Goal: Task Accomplishment & Management: Use online tool/utility

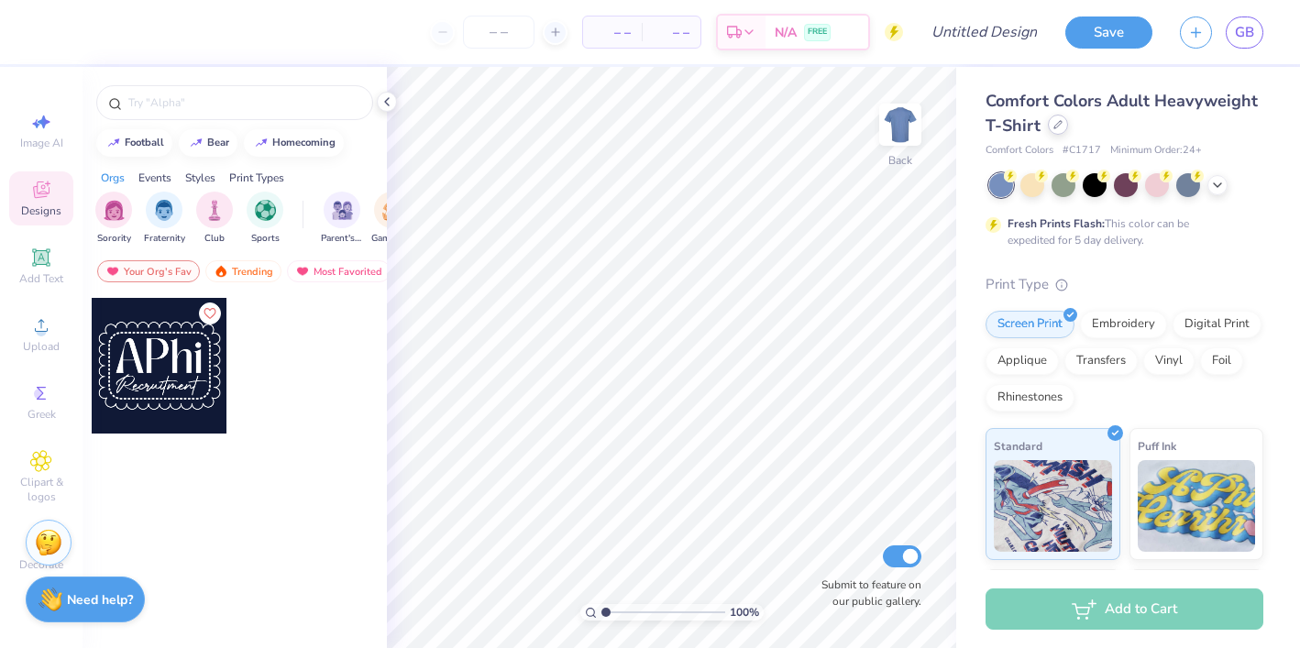
click at [1057, 125] on icon at bounding box center [1058, 124] width 9 height 9
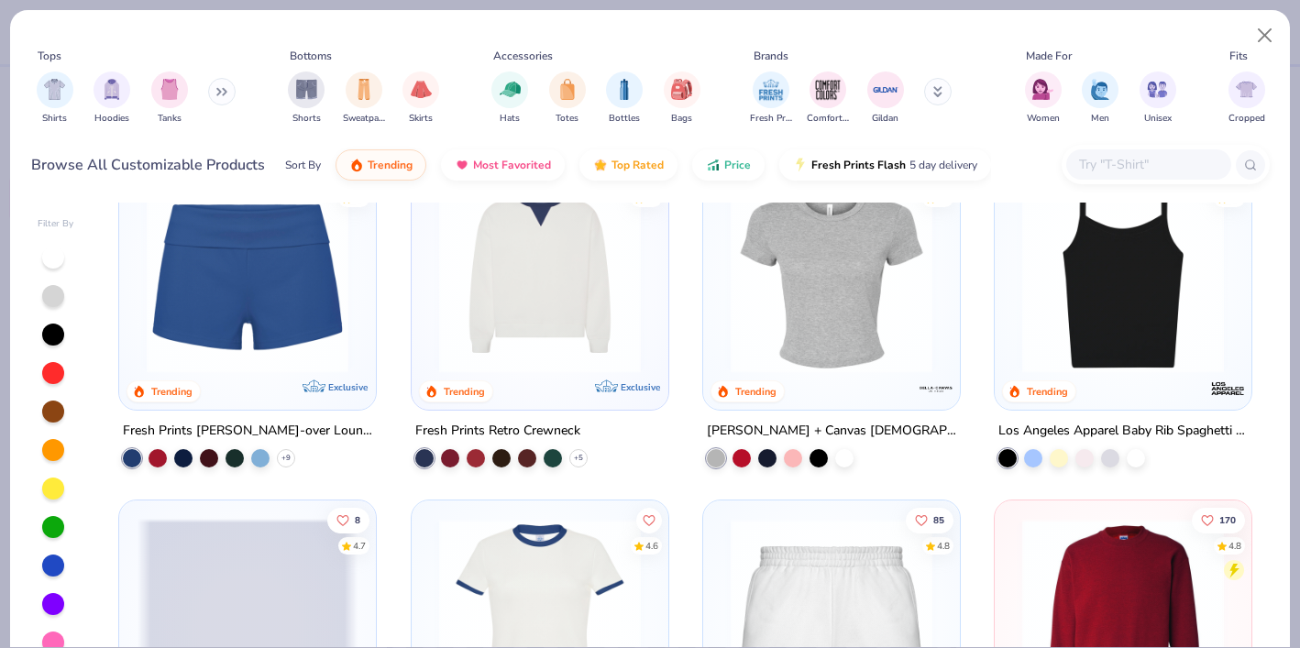
scroll to position [1105, 0]
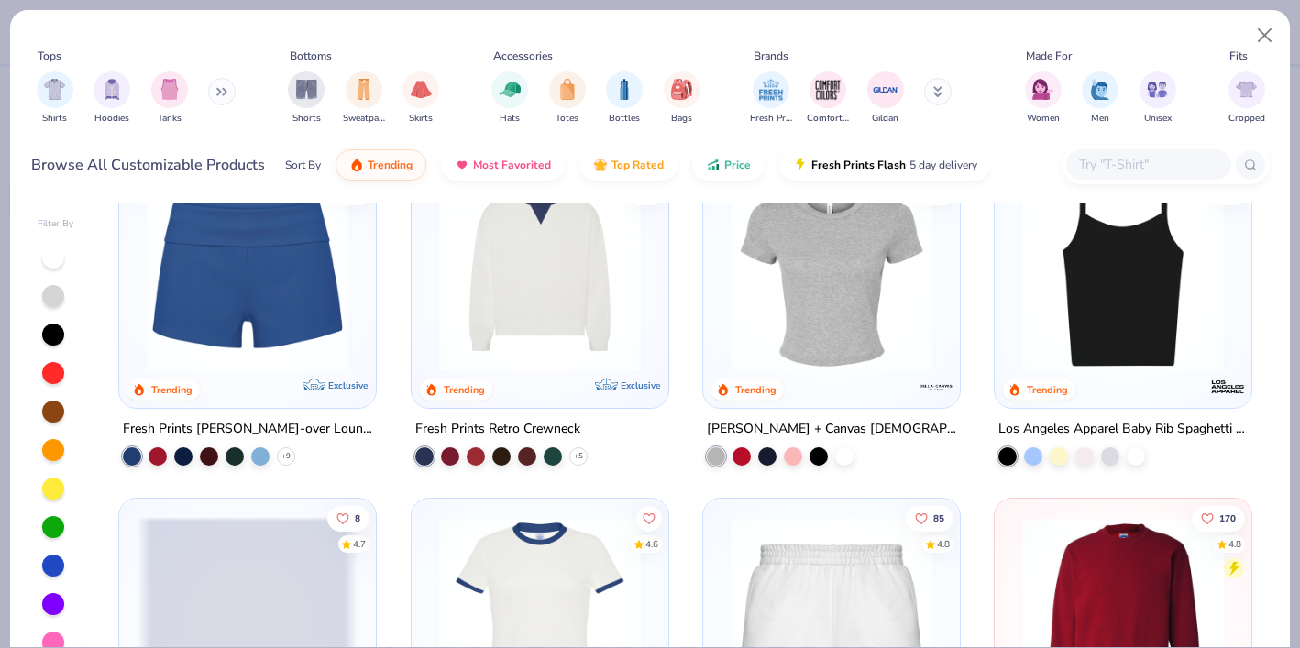
click at [1048, 281] on img at bounding box center [1123, 271] width 220 height 202
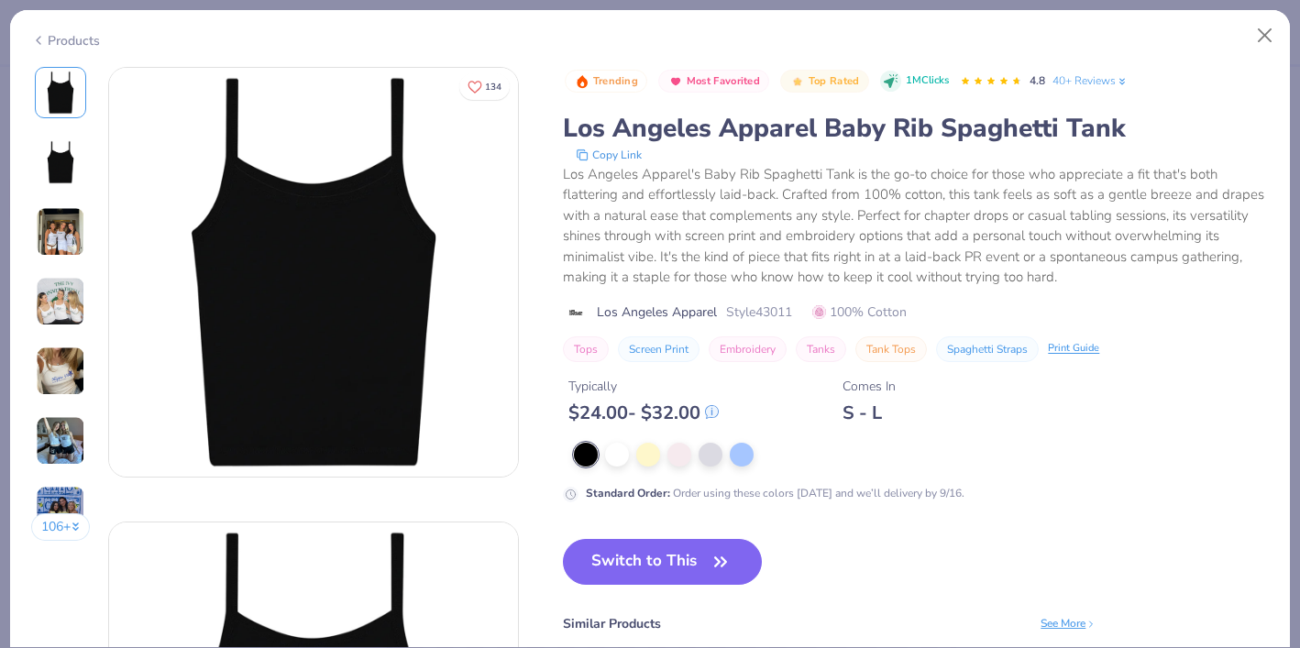
click at [68, 287] on img at bounding box center [61, 302] width 50 height 50
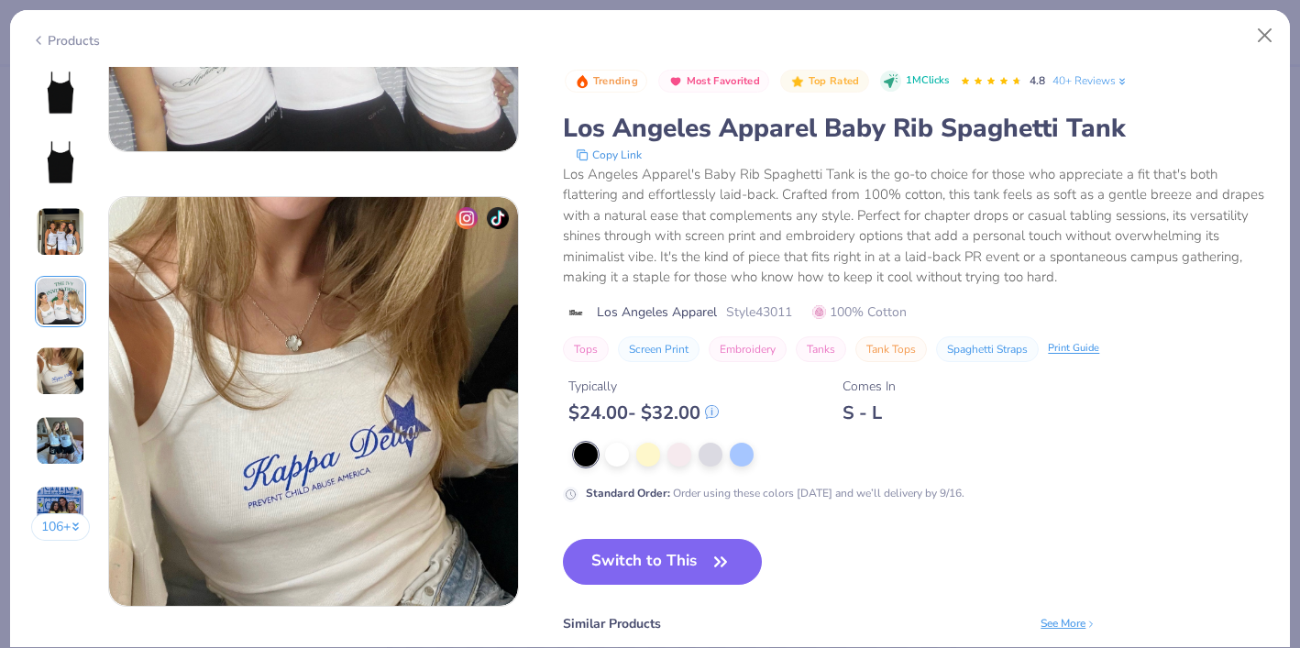
scroll to position [1694, 0]
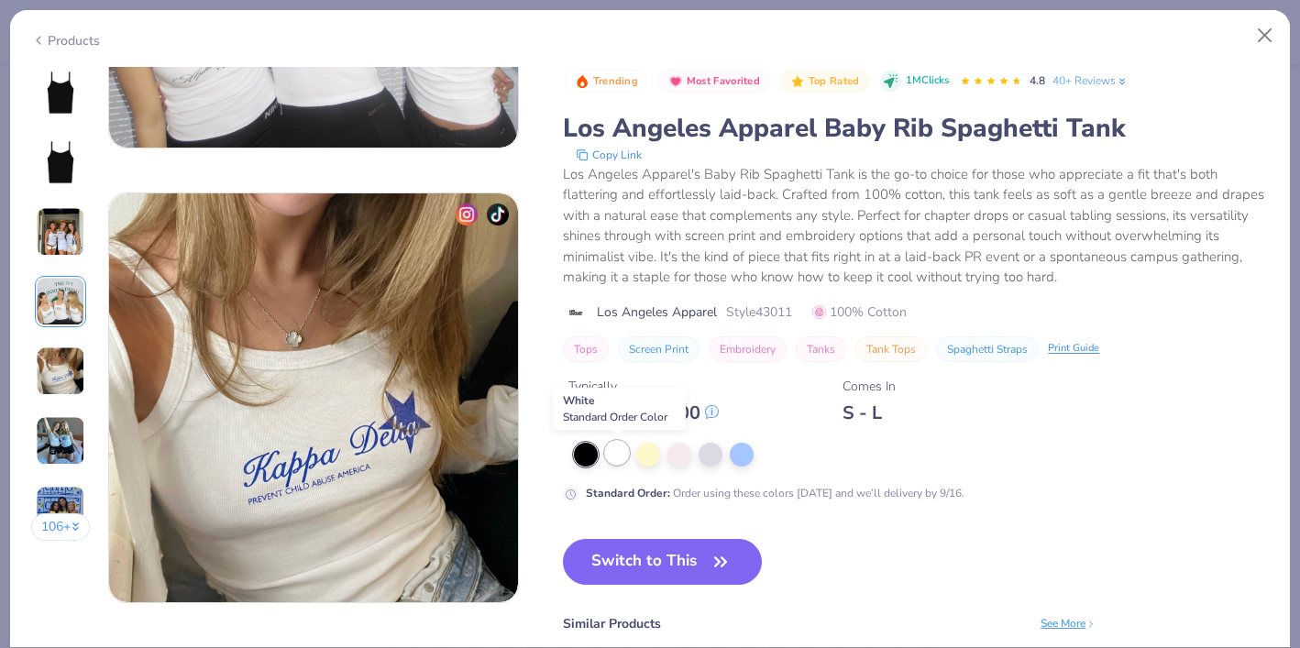
click at [622, 457] on div at bounding box center [617, 453] width 24 height 24
click at [1268, 36] on button "Close" at bounding box center [1265, 35] width 35 height 35
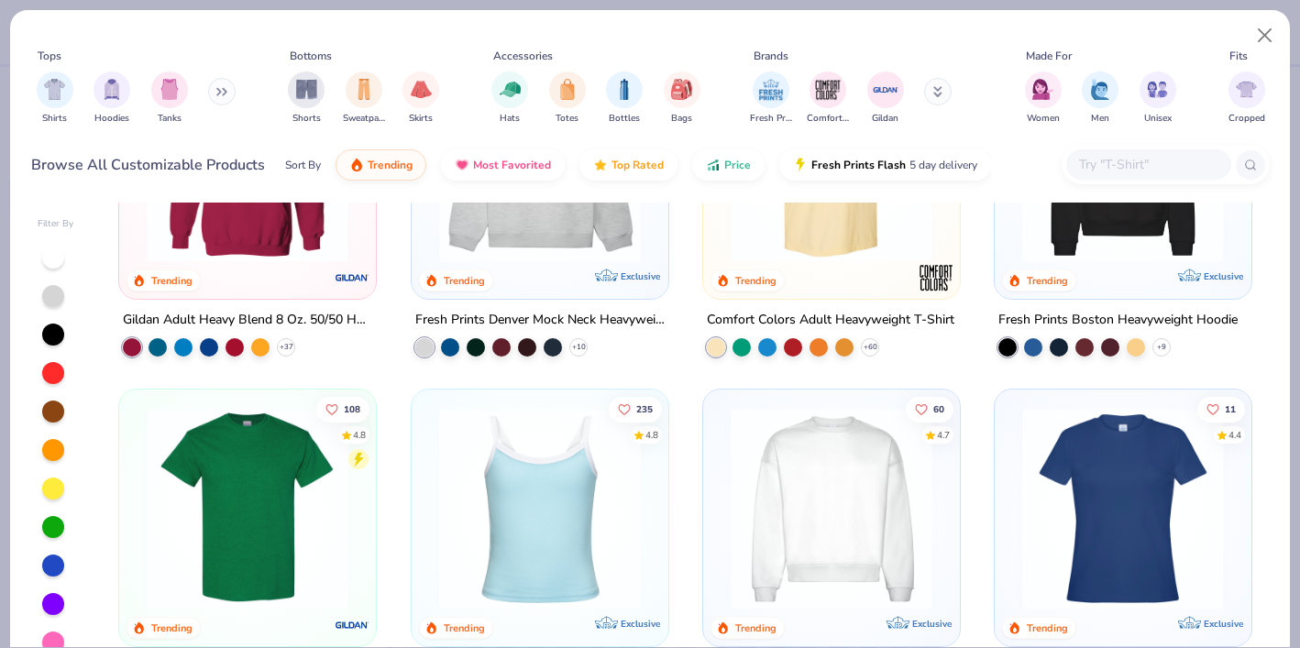
scroll to position [313, 0]
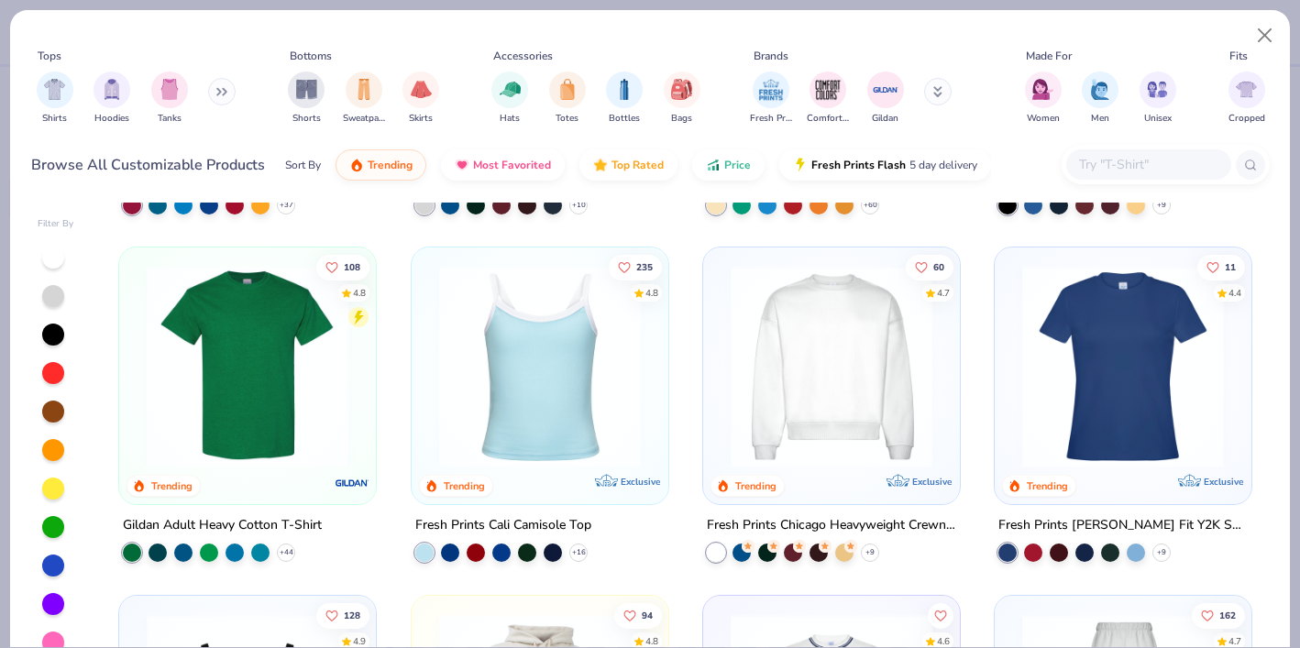
click at [588, 361] on img at bounding box center [540, 367] width 220 height 202
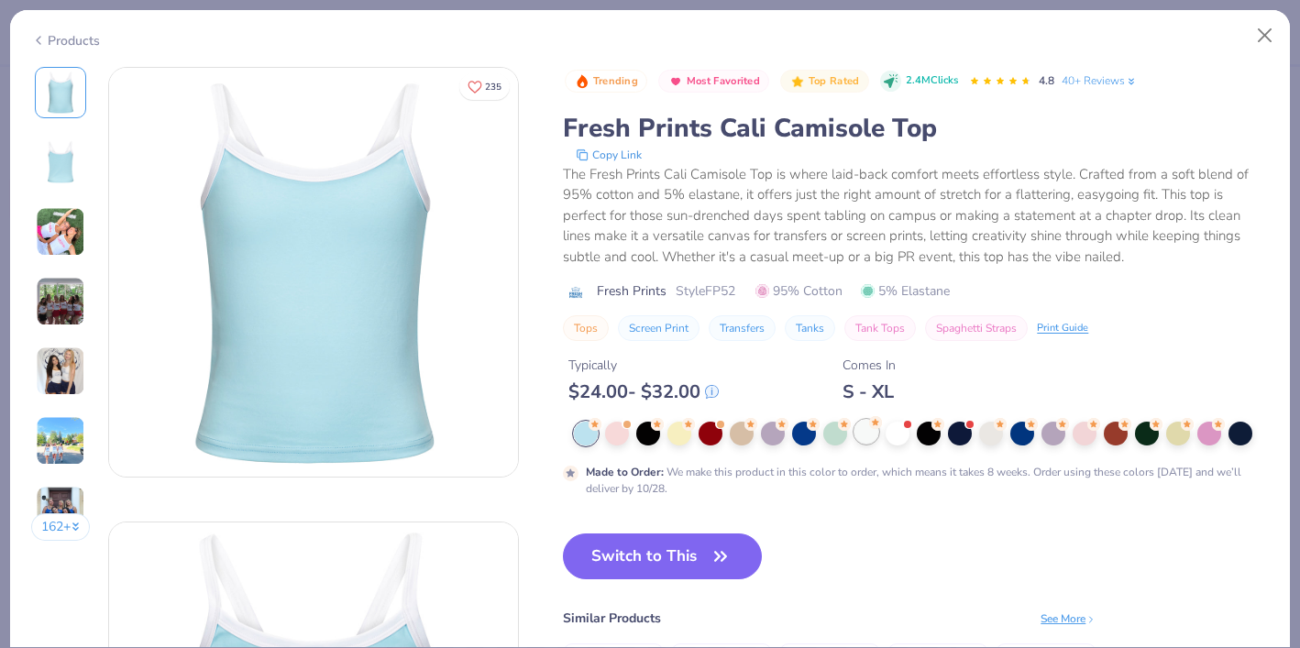
click at [873, 433] on div at bounding box center [867, 432] width 24 height 24
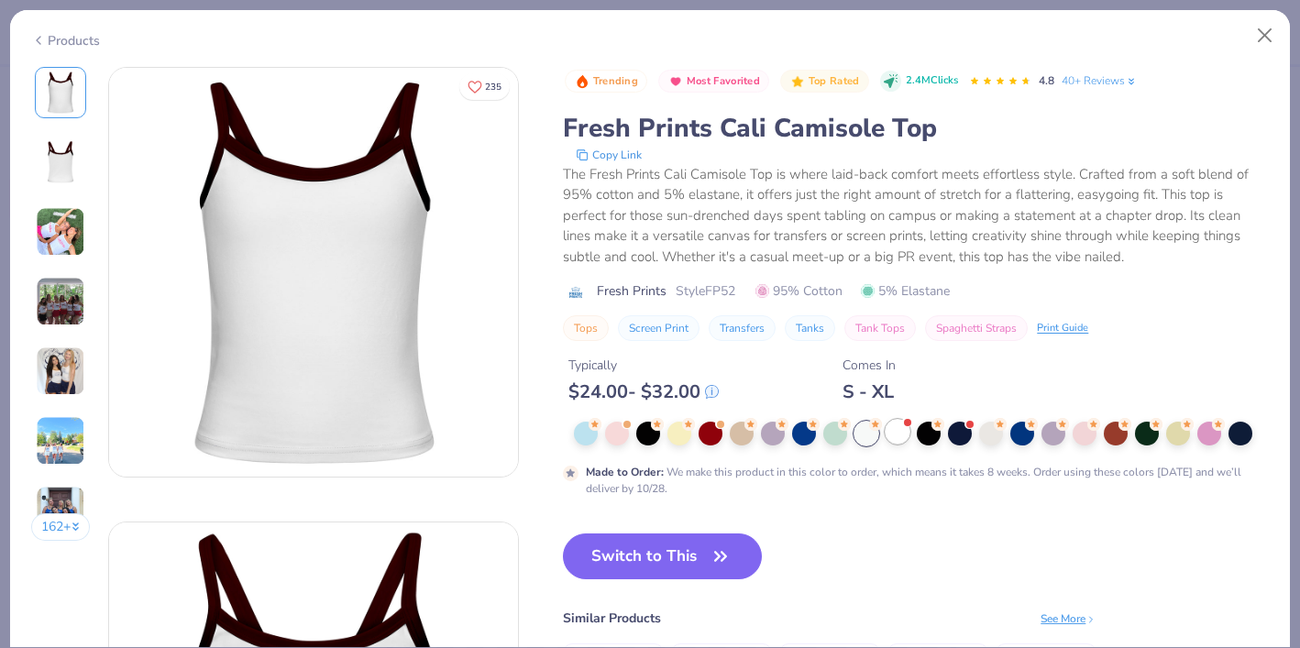
click at [902, 436] on div at bounding box center [898, 432] width 24 height 24
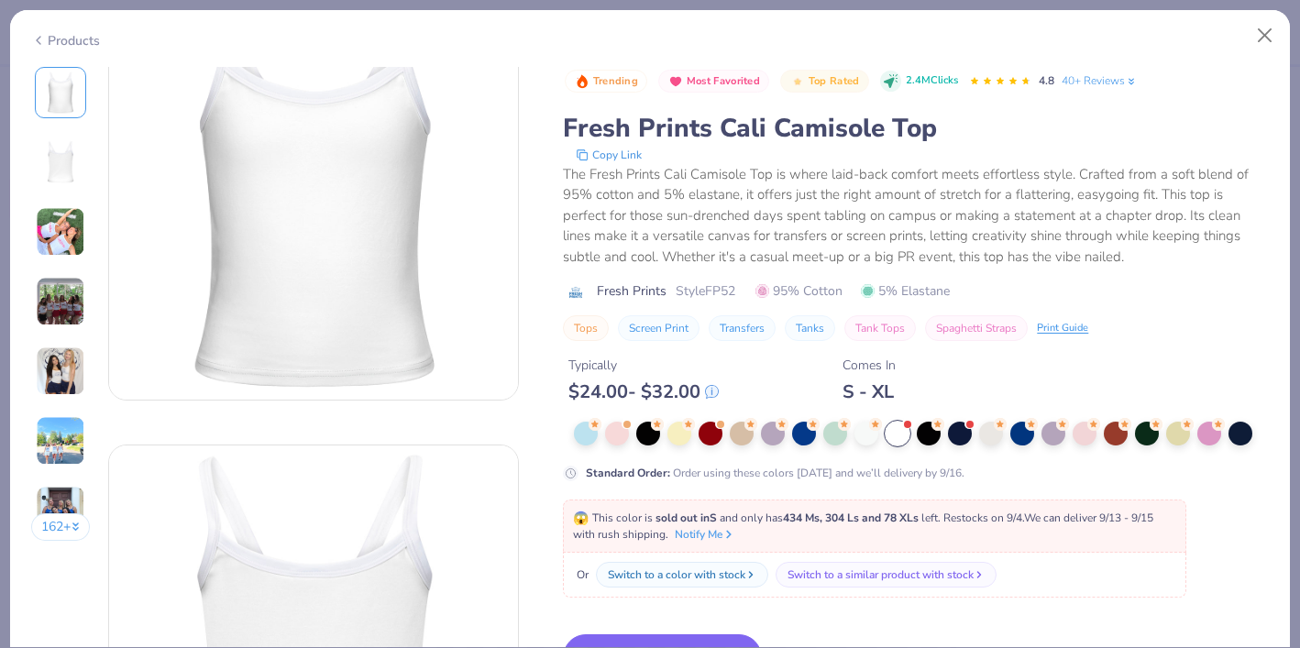
scroll to position [121, 0]
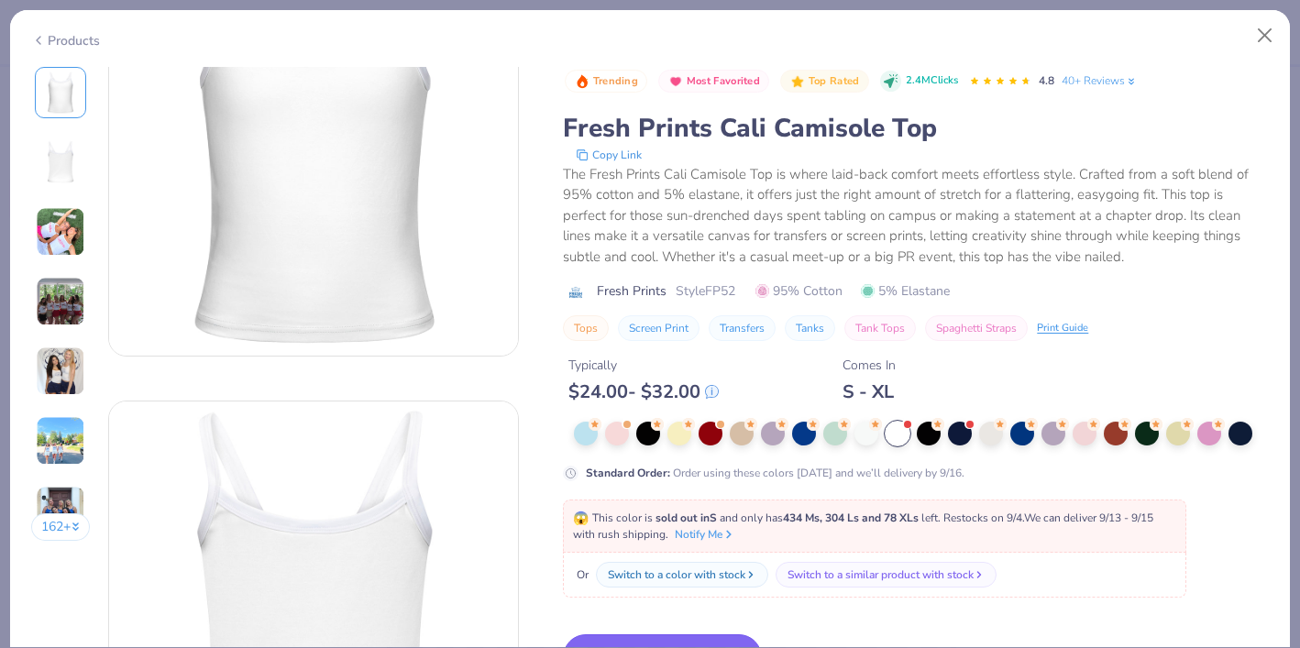
click at [701, 636] on button "Switch to This" at bounding box center [662, 658] width 199 height 46
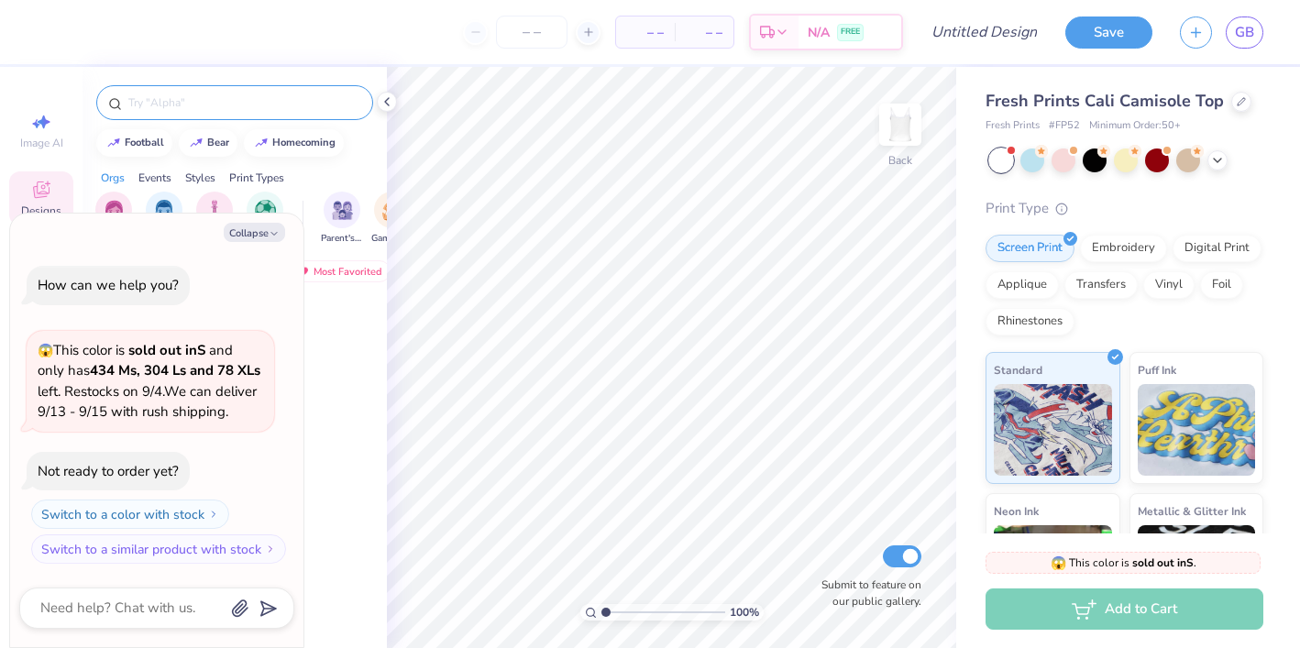
click at [249, 109] on input "text" at bounding box center [244, 103] width 235 height 18
click at [270, 228] on icon "button" at bounding box center [274, 233] width 11 height 11
type textarea "x"
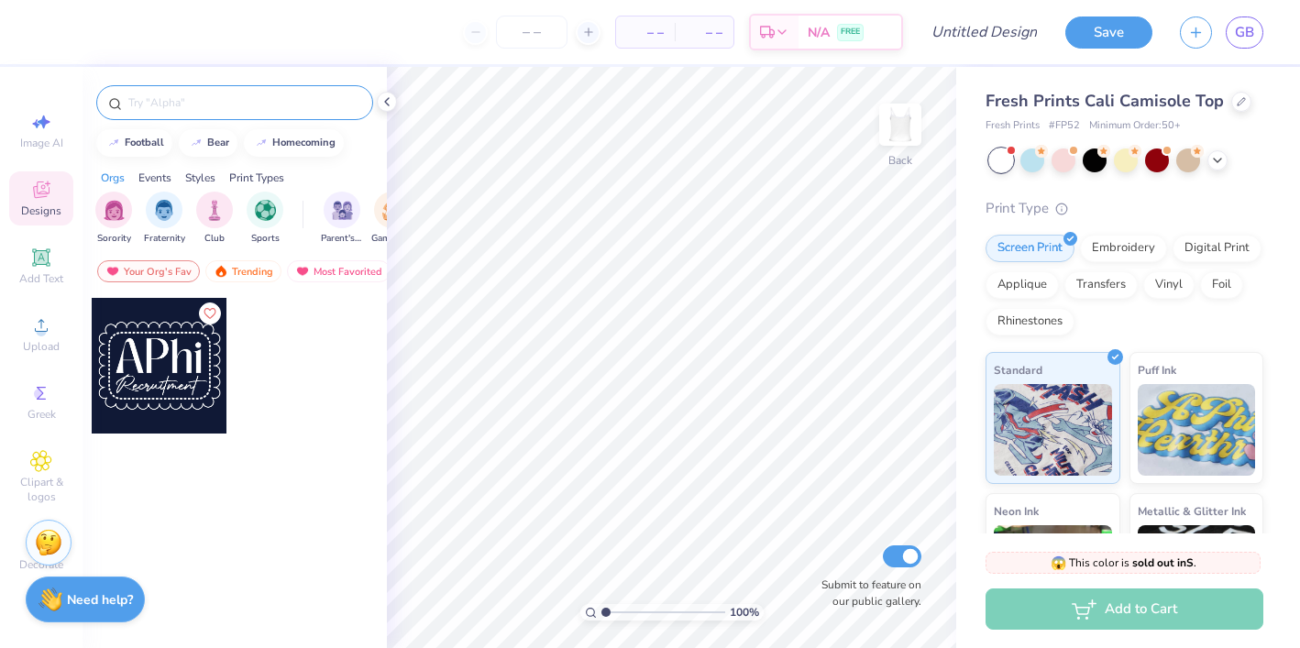
click at [243, 104] on input "text" at bounding box center [244, 103] width 235 height 18
type input "zeta tau alpha"
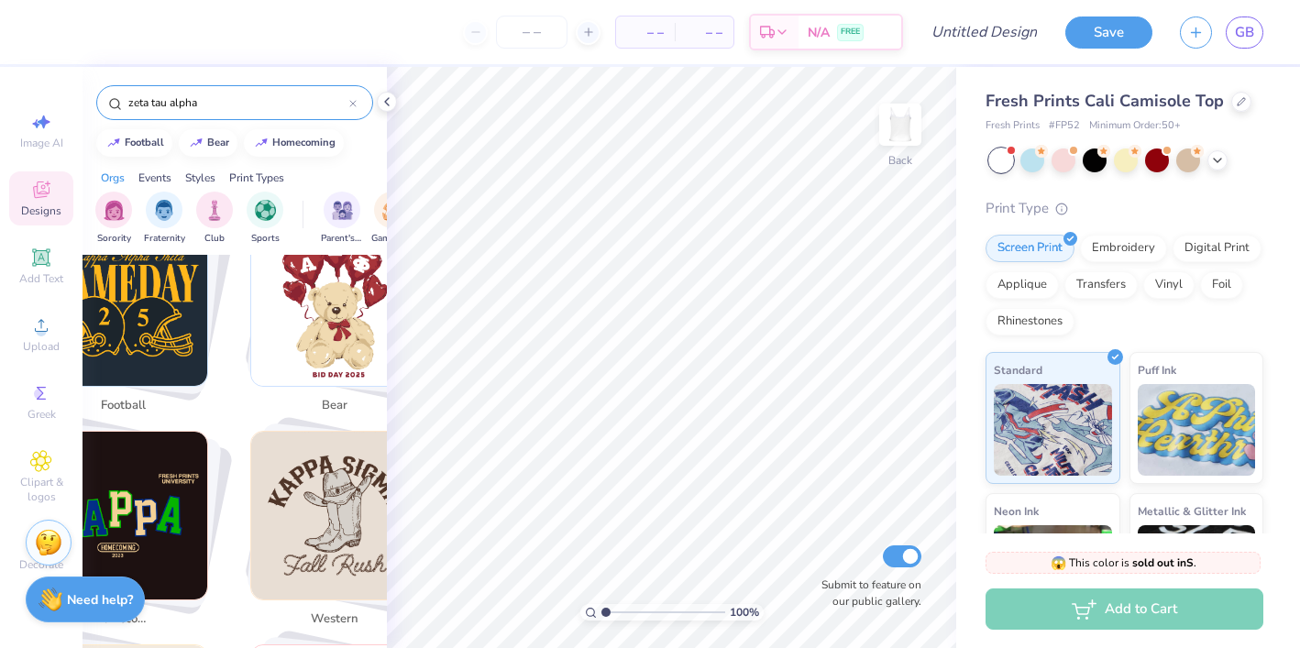
scroll to position [387, 0]
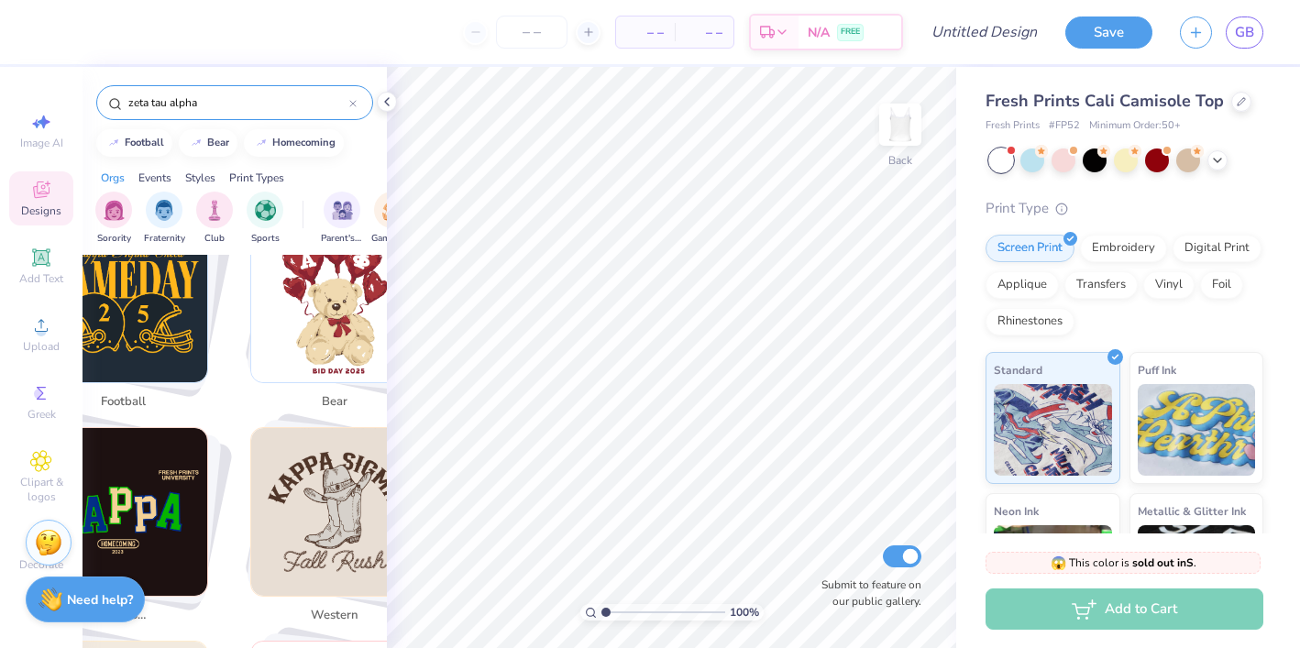
click at [418, 383] on div "– – Per Item – – Total Est. Delivery N/A FREE Design Title Save GB Image AI Des…" at bounding box center [650, 324] width 1300 height 648
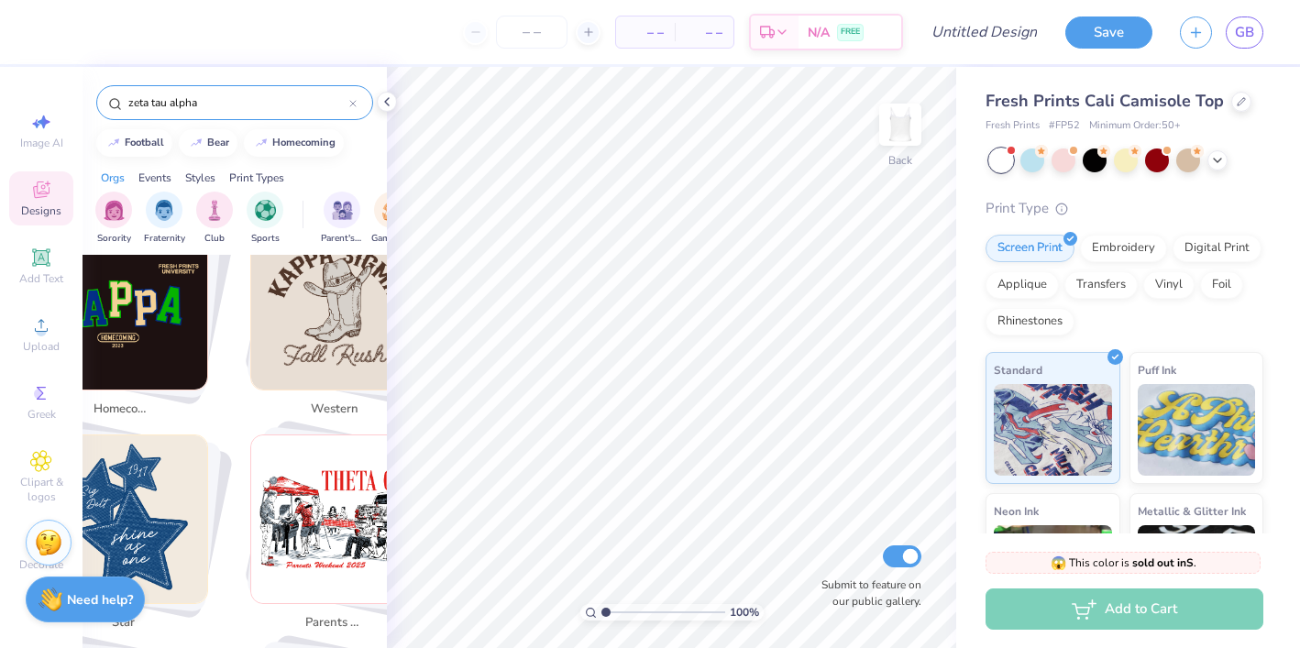
scroll to position [611, 0]
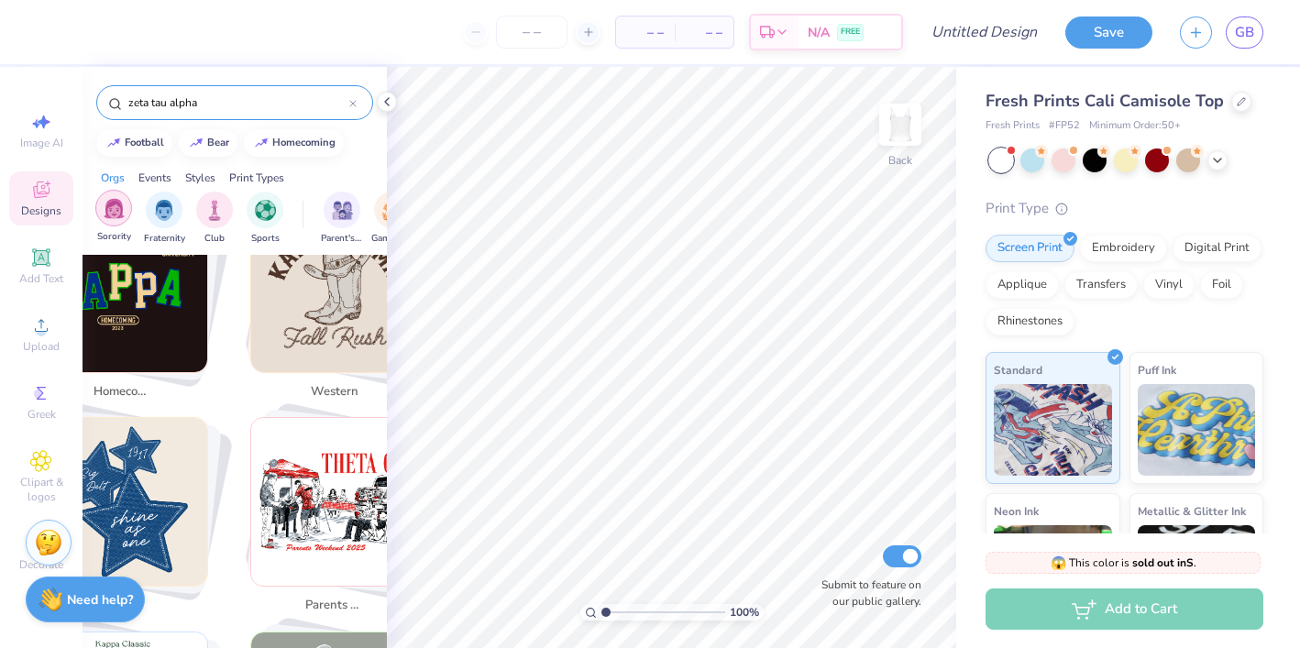
click at [121, 208] on img "filter for Sorority" at bounding box center [114, 208] width 21 height 21
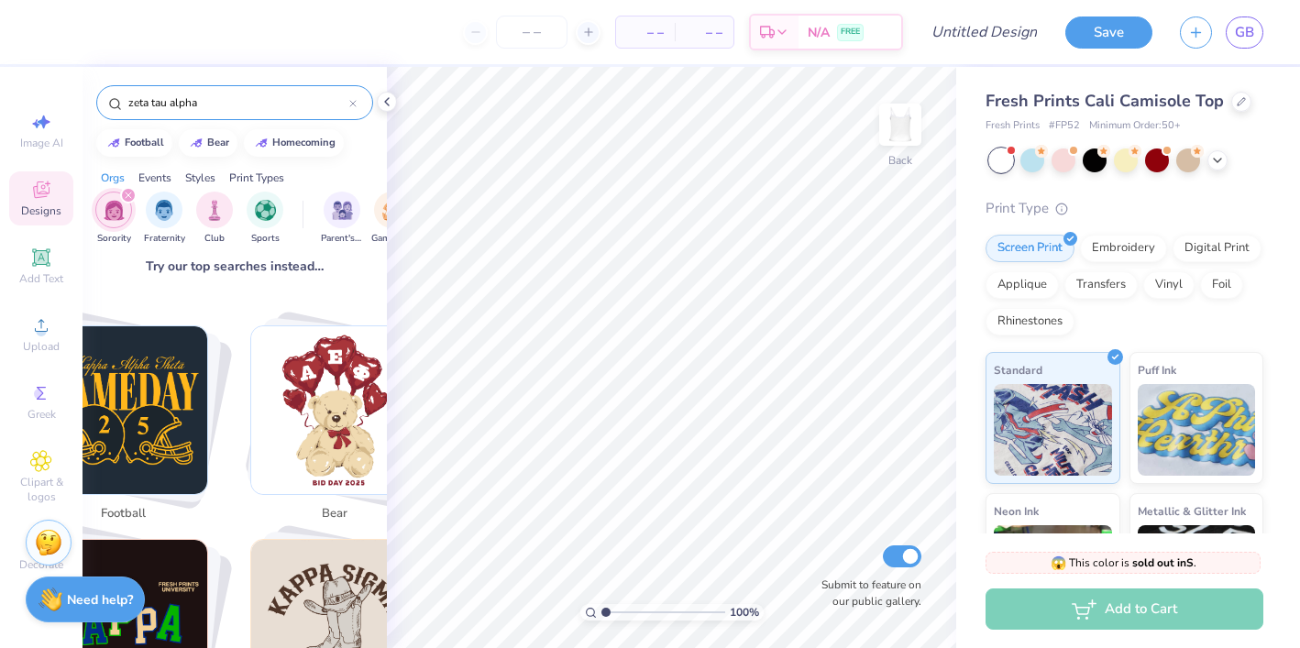
scroll to position [276, 0]
click at [193, 108] on input "zeta tau alpha" at bounding box center [238, 103] width 223 height 18
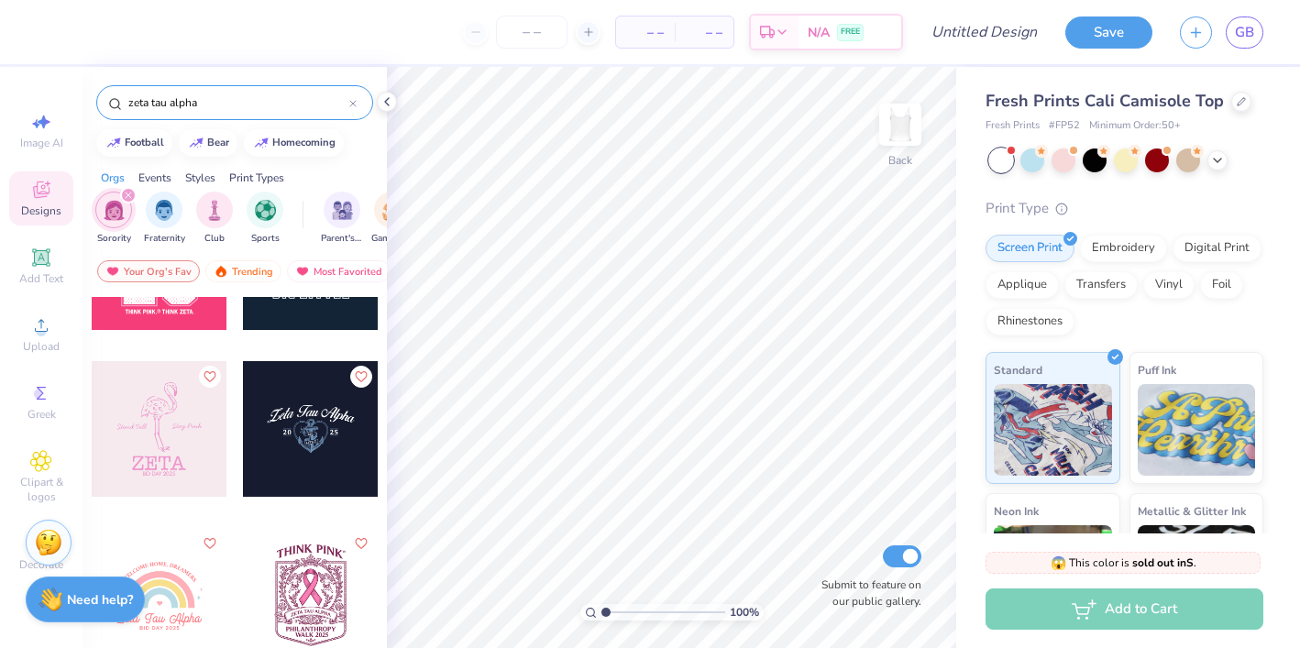
scroll to position [1775, 0]
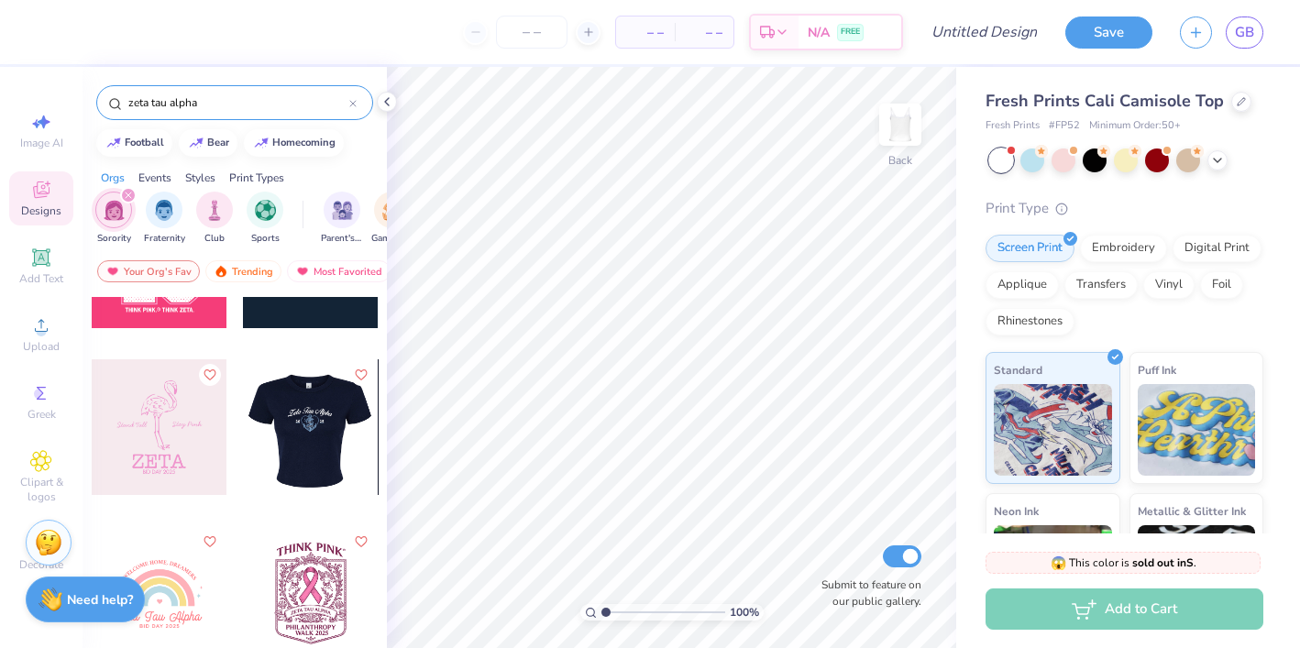
click at [243, 421] on div at bounding box center [175, 428] width 136 height 136
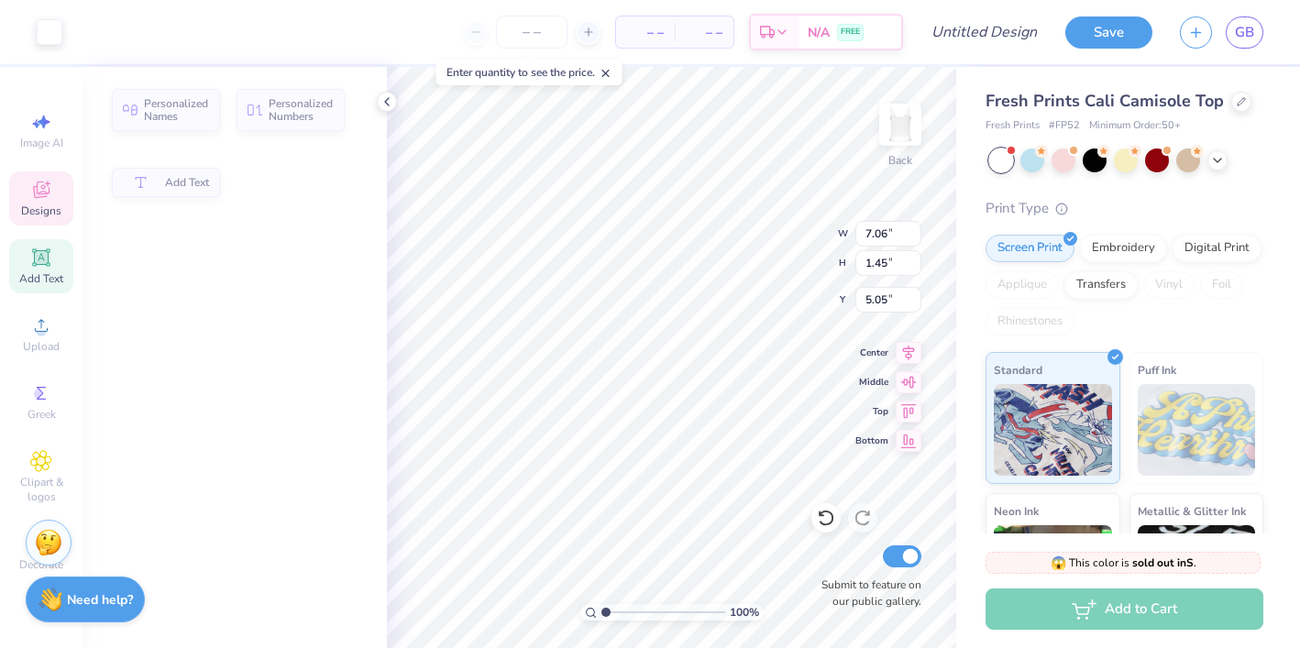
type input "1.45"
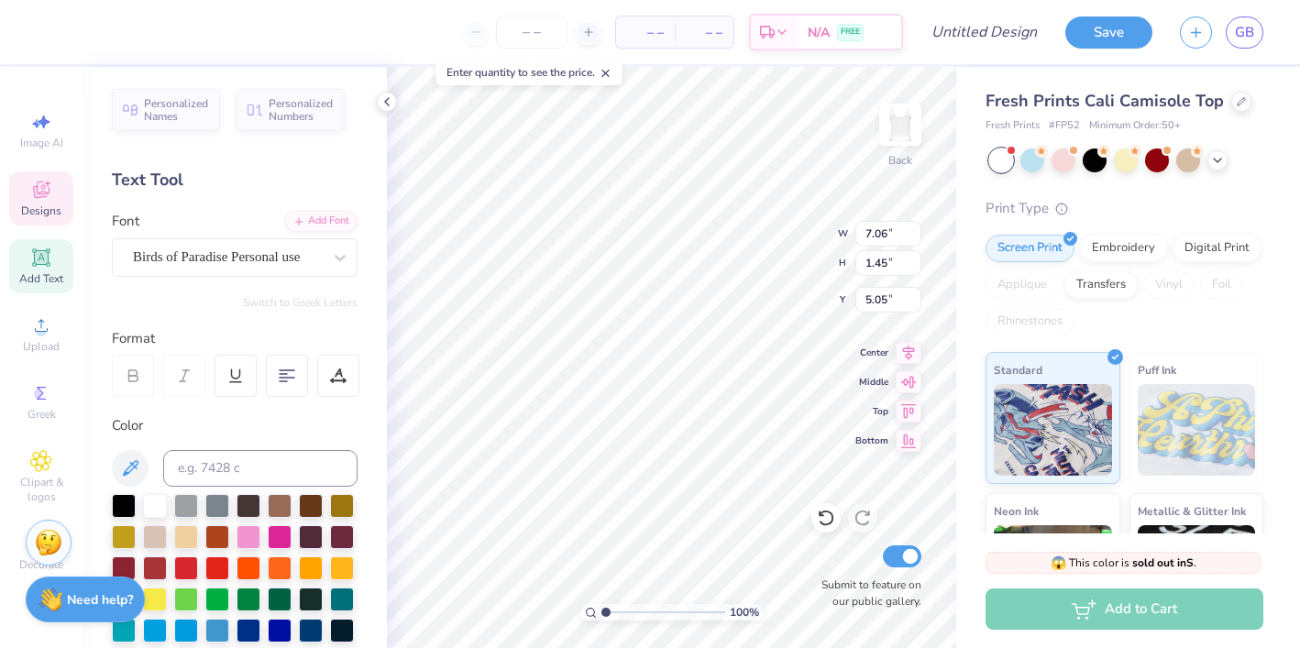
type input "0.82"
type input "0.30"
type input "7.95"
click at [206, 258] on div "Birds of Paradise Personal use" at bounding box center [227, 257] width 193 height 28
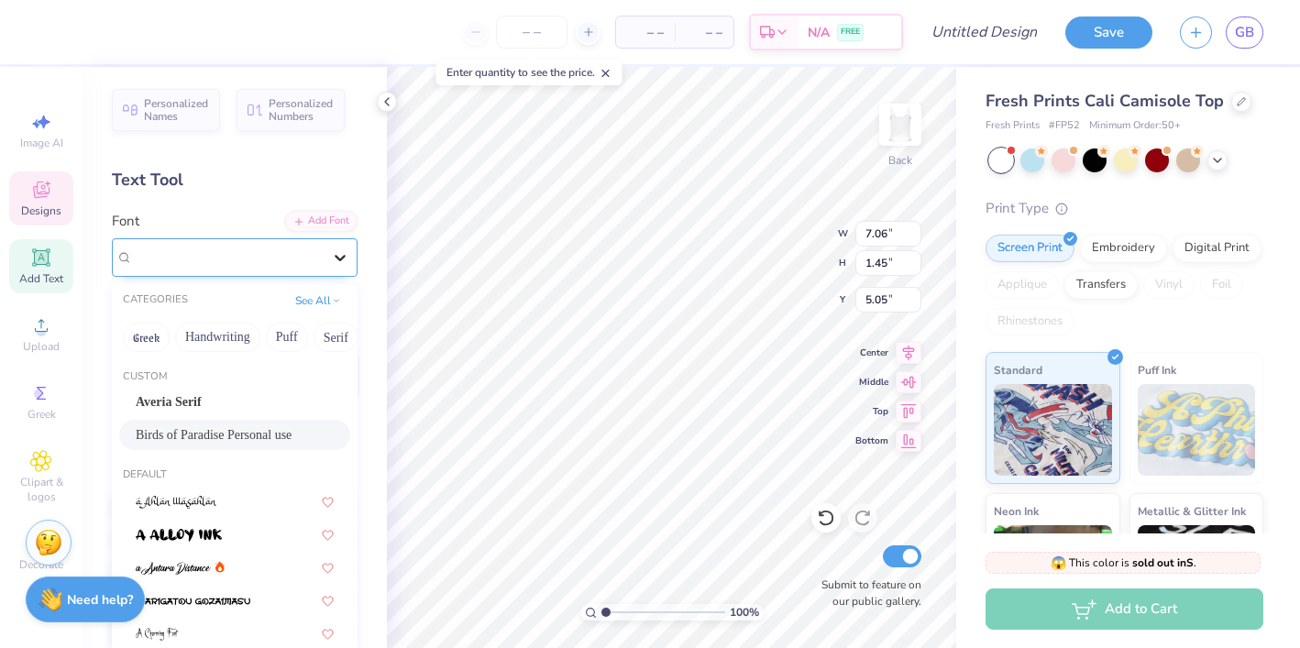
click at [336, 260] on icon at bounding box center [340, 258] width 18 height 18
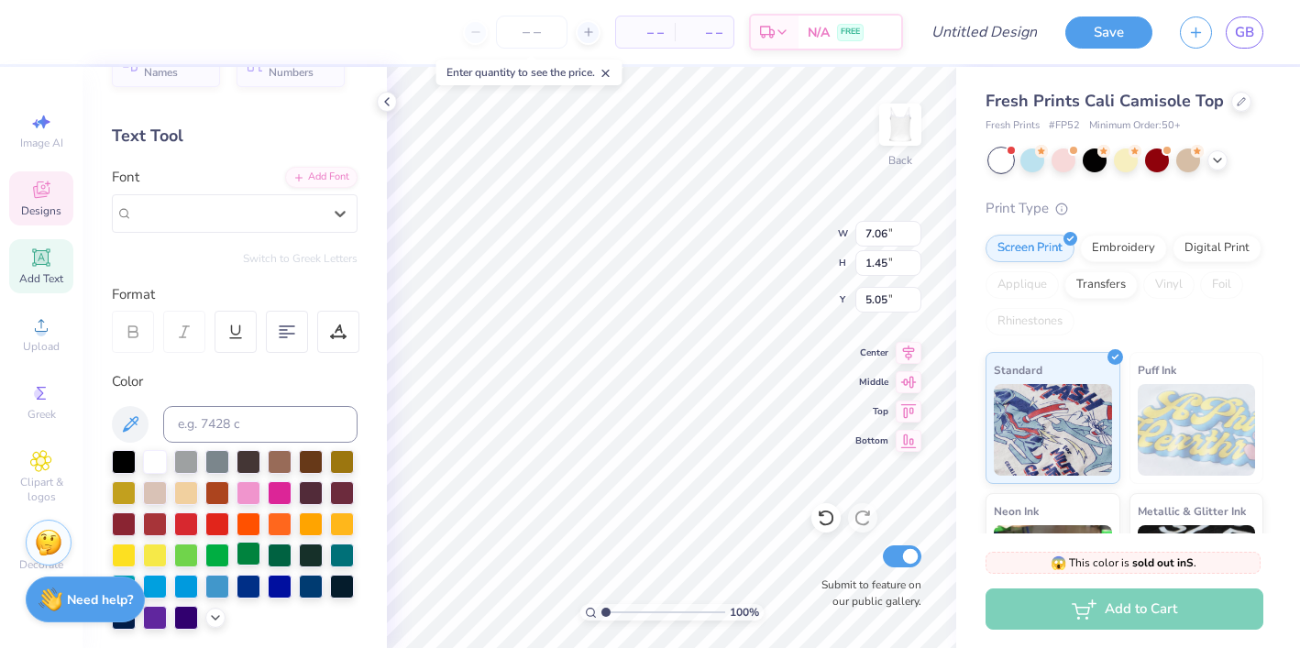
scroll to position [47, 0]
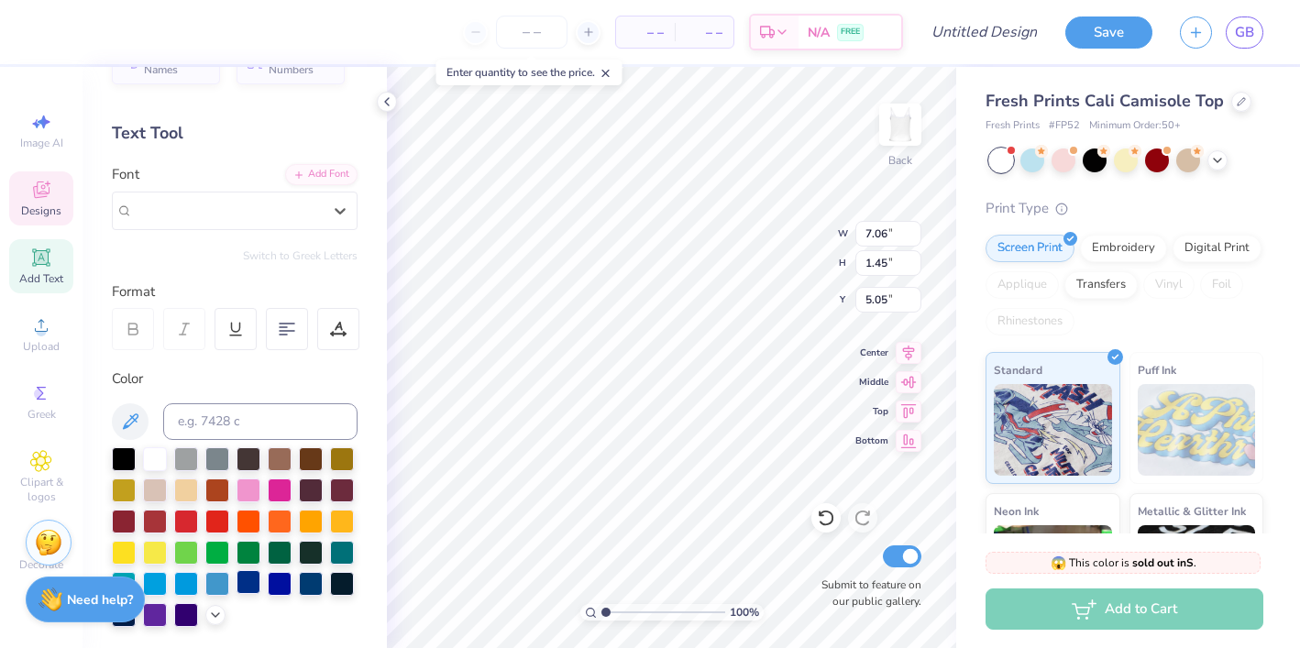
click at [258, 585] on div at bounding box center [249, 582] width 24 height 24
type input "2.91"
click at [49, 185] on icon at bounding box center [41, 190] width 22 height 22
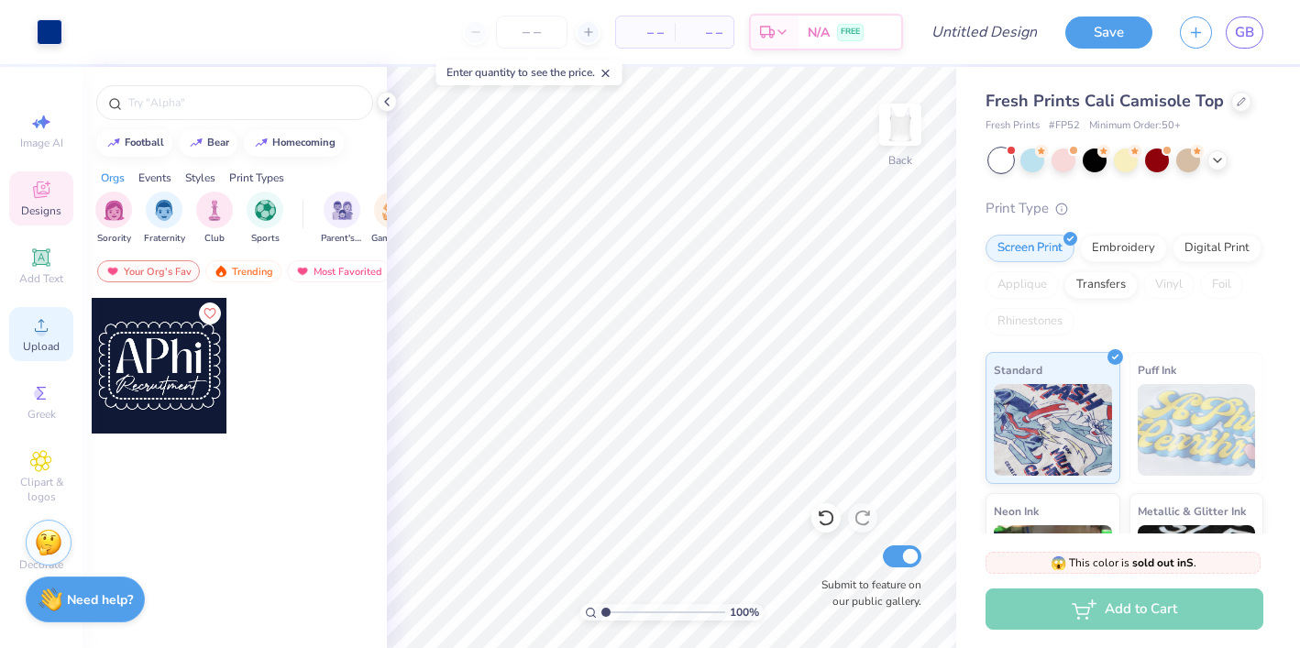
click at [51, 338] on div "Upload" at bounding box center [41, 334] width 64 height 54
click at [33, 471] on icon at bounding box center [40, 461] width 21 height 22
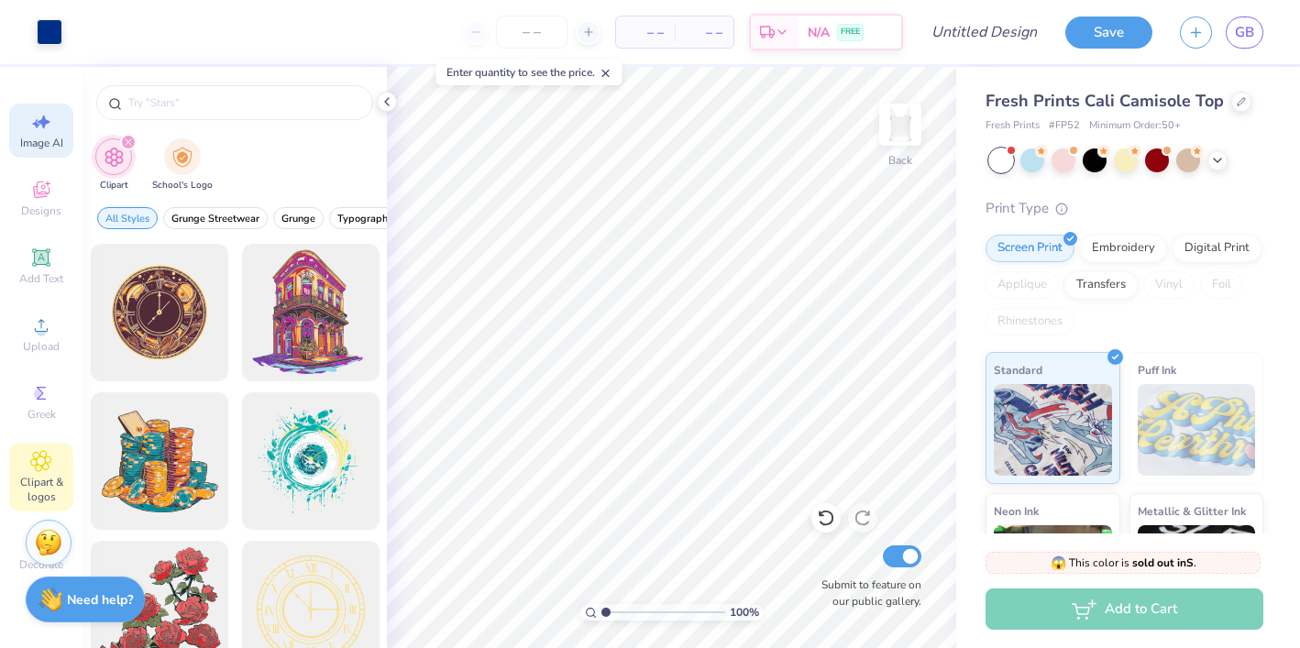
click at [63, 125] on div "Image AI" at bounding box center [41, 131] width 64 height 54
select select "4"
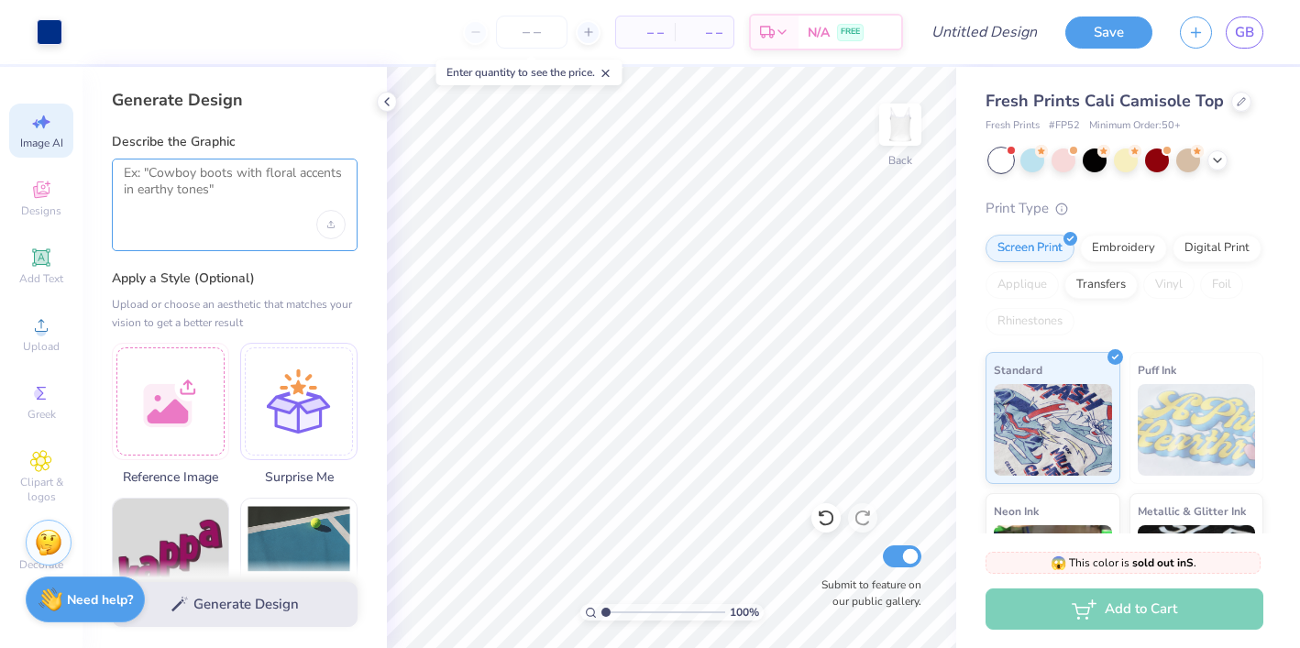
click at [206, 165] on textarea at bounding box center [235, 188] width 222 height 46
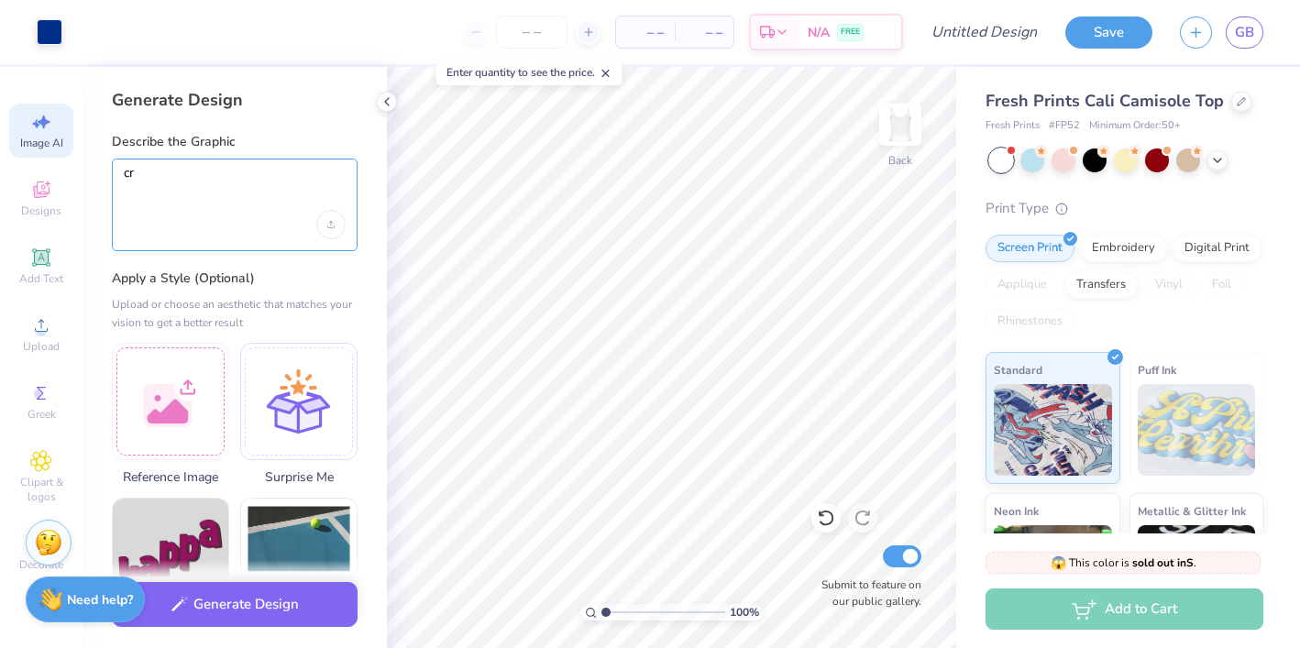
type textarea "c"
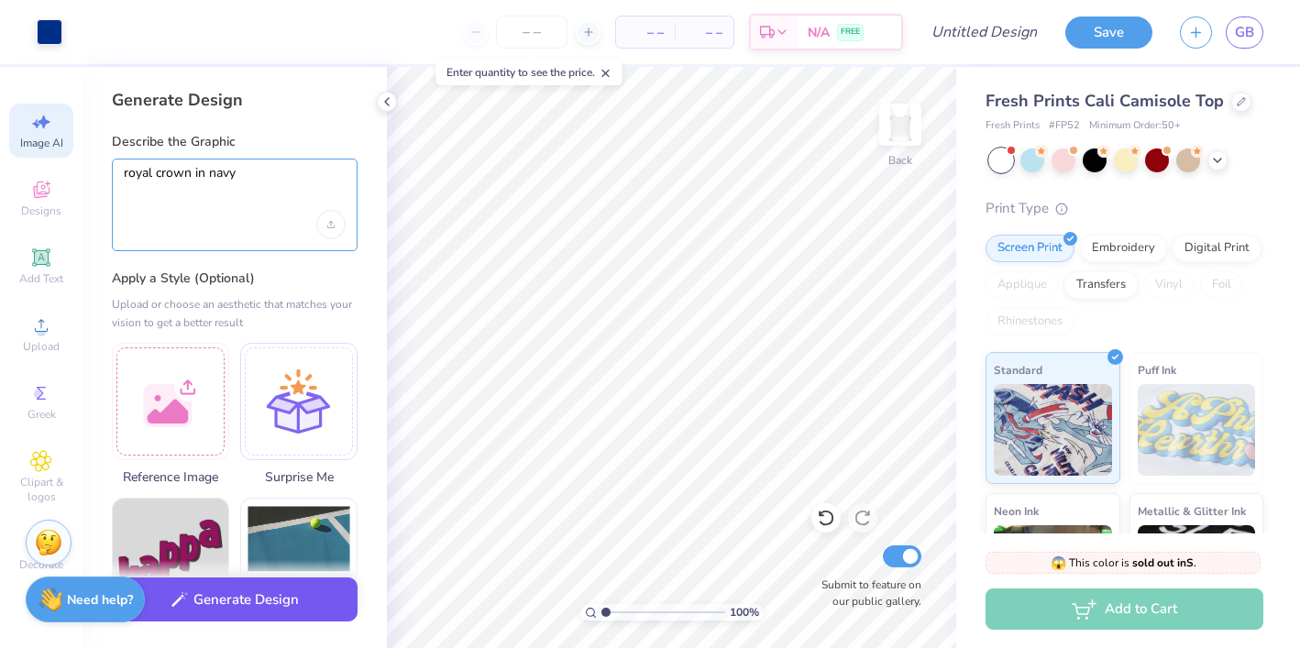
type textarea "royal crown in navy"
click at [271, 600] on button "Generate Design" at bounding box center [235, 600] width 246 height 45
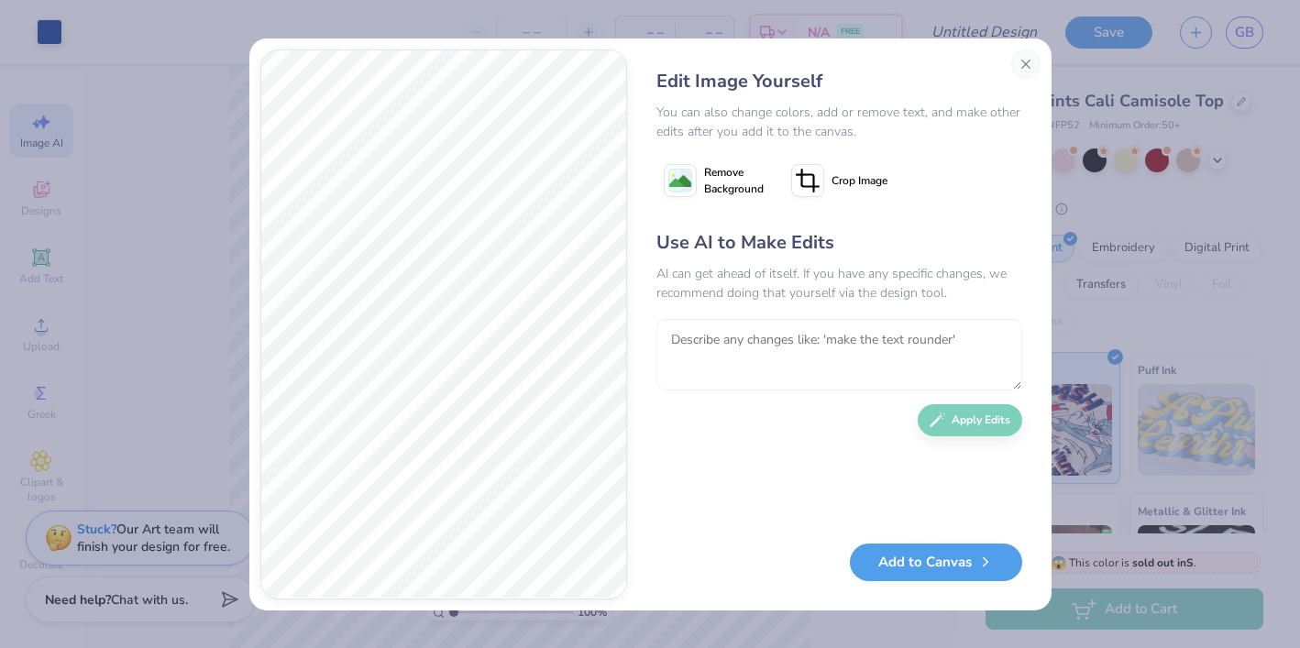
click at [898, 350] on textarea at bounding box center [840, 355] width 366 height 72
type textarea "make it more simple"
click at [998, 416] on button "Apply Edits" at bounding box center [970, 416] width 105 height 32
